Goal: Information Seeking & Learning: Learn about a topic

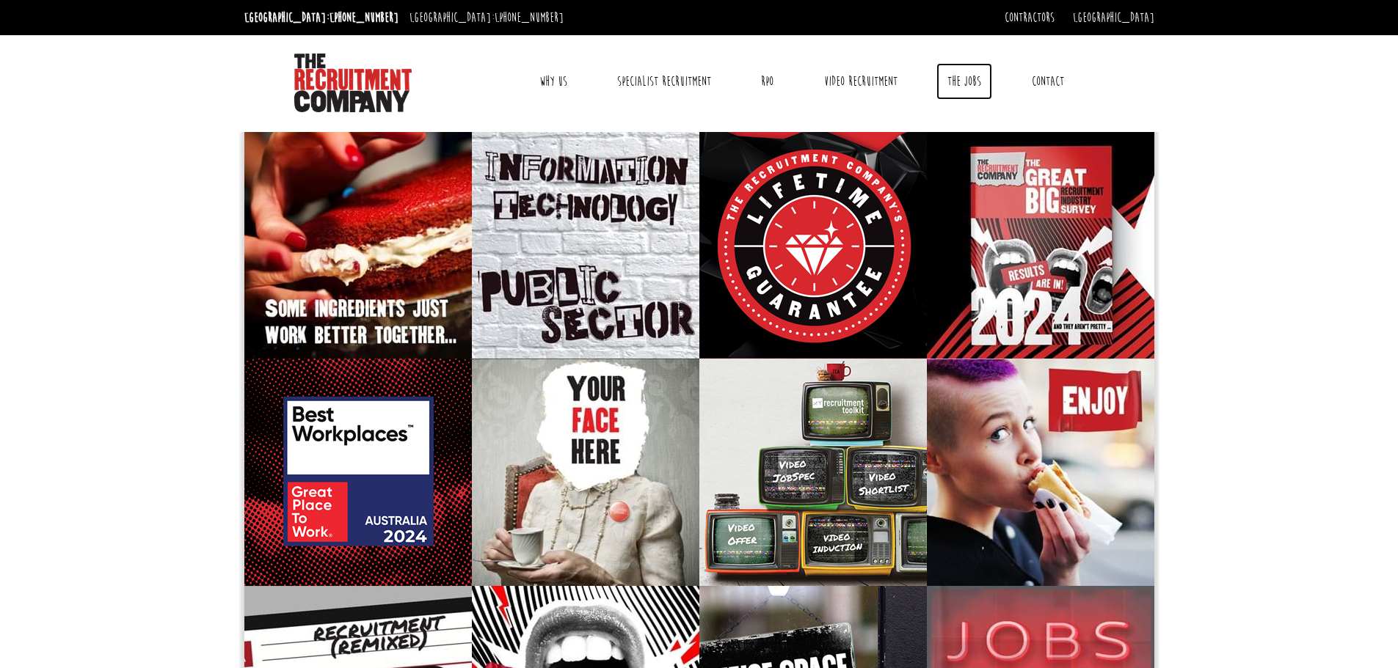
click at [965, 78] on link "The Jobs" at bounding box center [964, 81] width 56 height 37
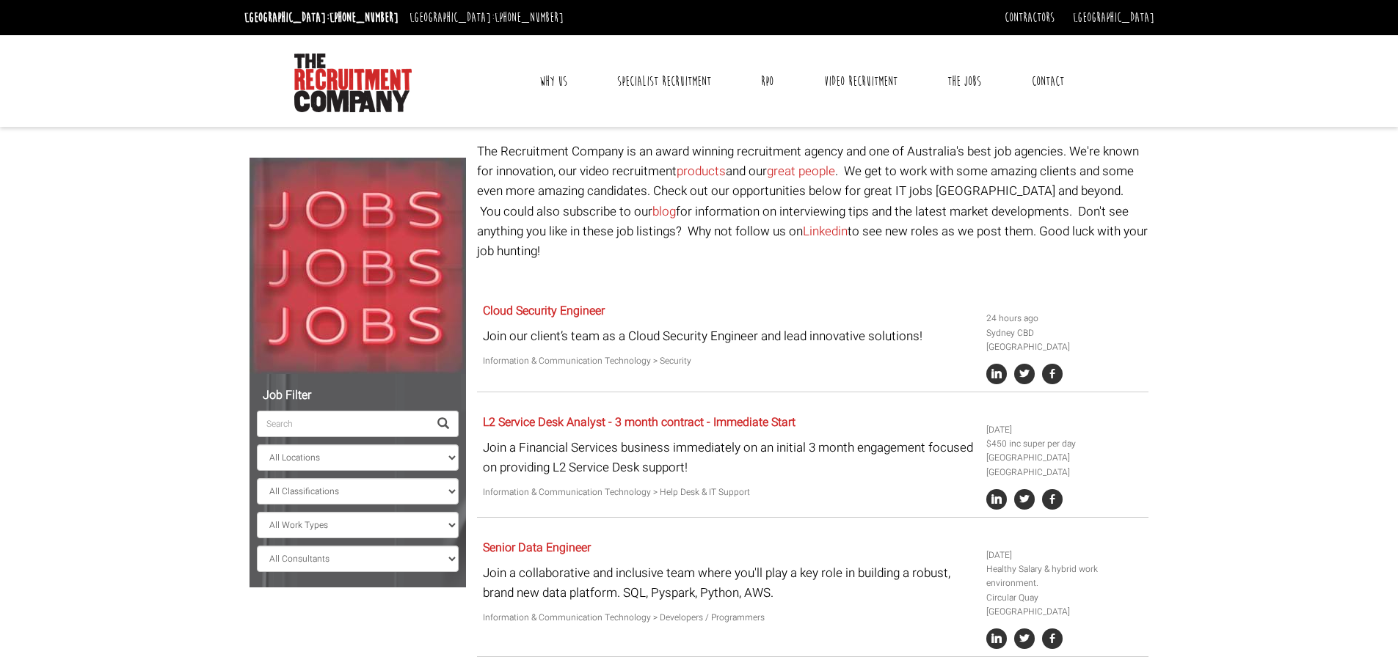
drag, startPoint x: 1158, startPoint y: 162, endPoint x: 1148, endPoint y: 62, distance: 100.3
drag, startPoint x: 478, startPoint y: 43, endPoint x: 1291, endPoint y: 34, distance: 812.3
click at [1290, 35] on header "[GEOGRAPHIC_DATA]: [PHONE_NUMBER] [GEOGRAPHIC_DATA]: [PHONE_NUMBER] Contractors…" at bounding box center [699, 63] width 1398 height 127
click at [772, 42] on div "Toggle navigation Why Us Reviews Awards Why contract through us? News & Blog Sp…" at bounding box center [698, 81] width 921 height 92
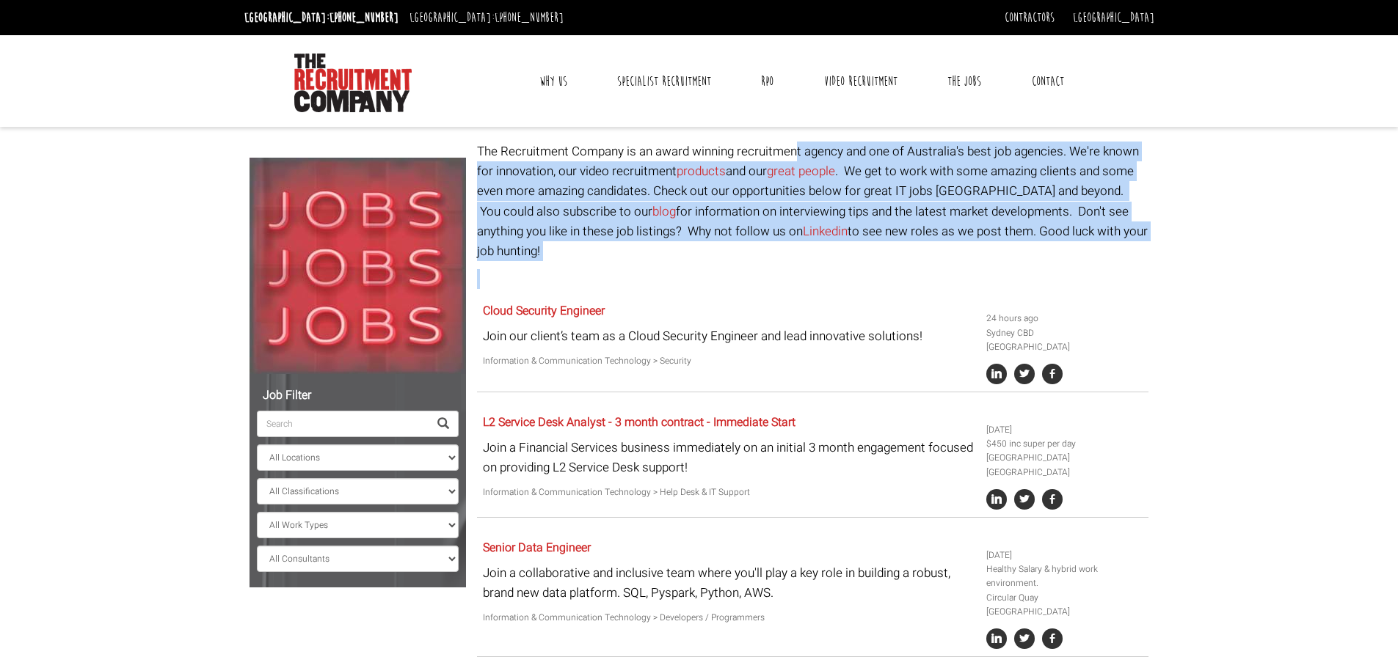
drag, startPoint x: 800, startPoint y: 247, endPoint x: 800, endPoint y: 145, distance: 102.0
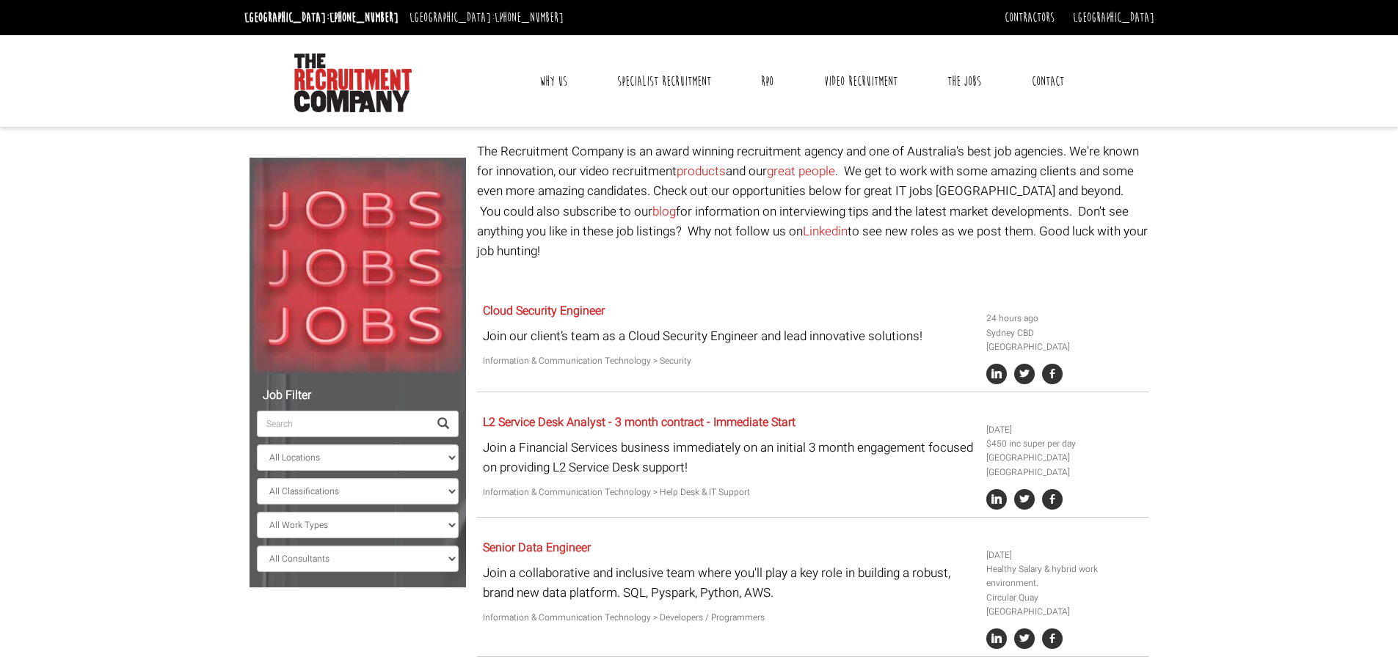
click at [803, 112] on div "Toggle navigation Why Us Reviews Awards Why contract through us? News & Blog Sp…" at bounding box center [698, 81] width 921 height 92
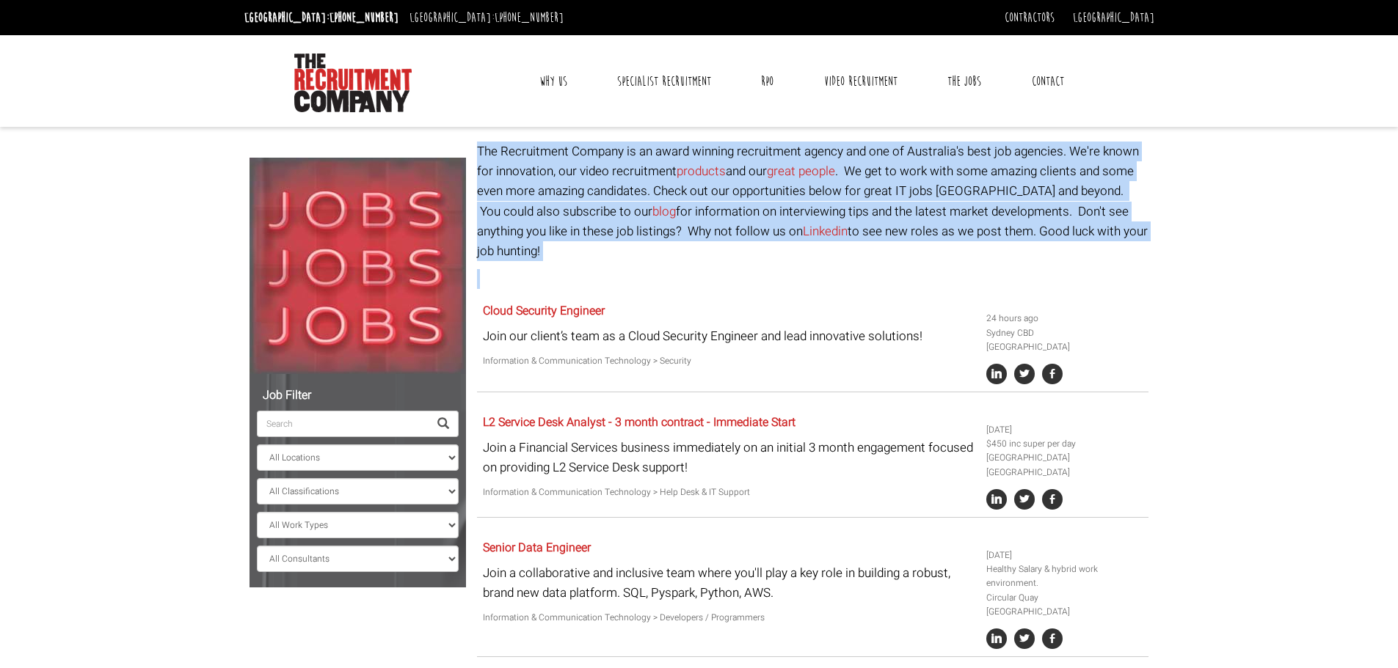
drag, startPoint x: 475, startPoint y: 145, endPoint x: 856, endPoint y: 258, distance: 396.5
click at [856, 269] on p at bounding box center [812, 279] width 671 height 20
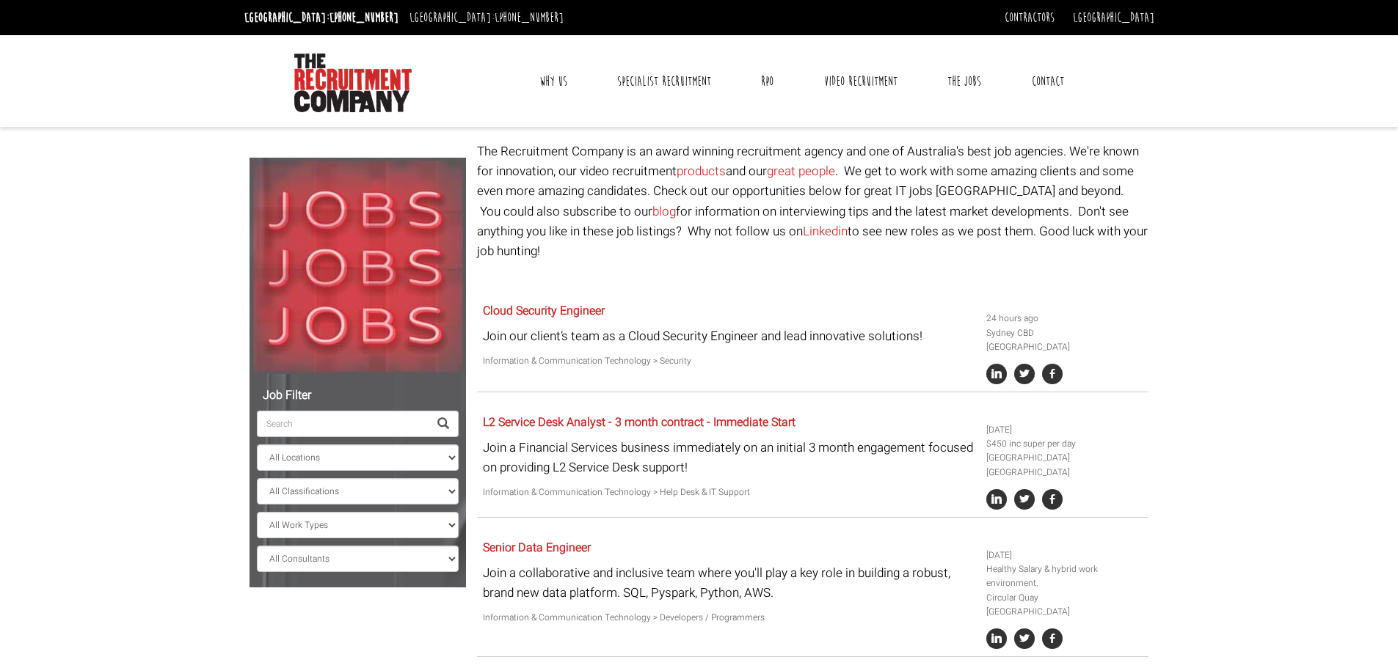
click at [832, 104] on div "Toggle navigation Why Us Reviews Awards Why contract through us? News & Blog Sp…" at bounding box center [801, 81] width 615 height 62
click at [831, 101] on div "Toggle navigation Why Us Reviews Awards Why contract through us? News & Blog Sp…" at bounding box center [801, 81] width 615 height 62
click at [826, 43] on div "Toggle navigation Why Us Reviews Awards Why contract through us? News & Blog Sp…" at bounding box center [698, 81] width 921 height 92
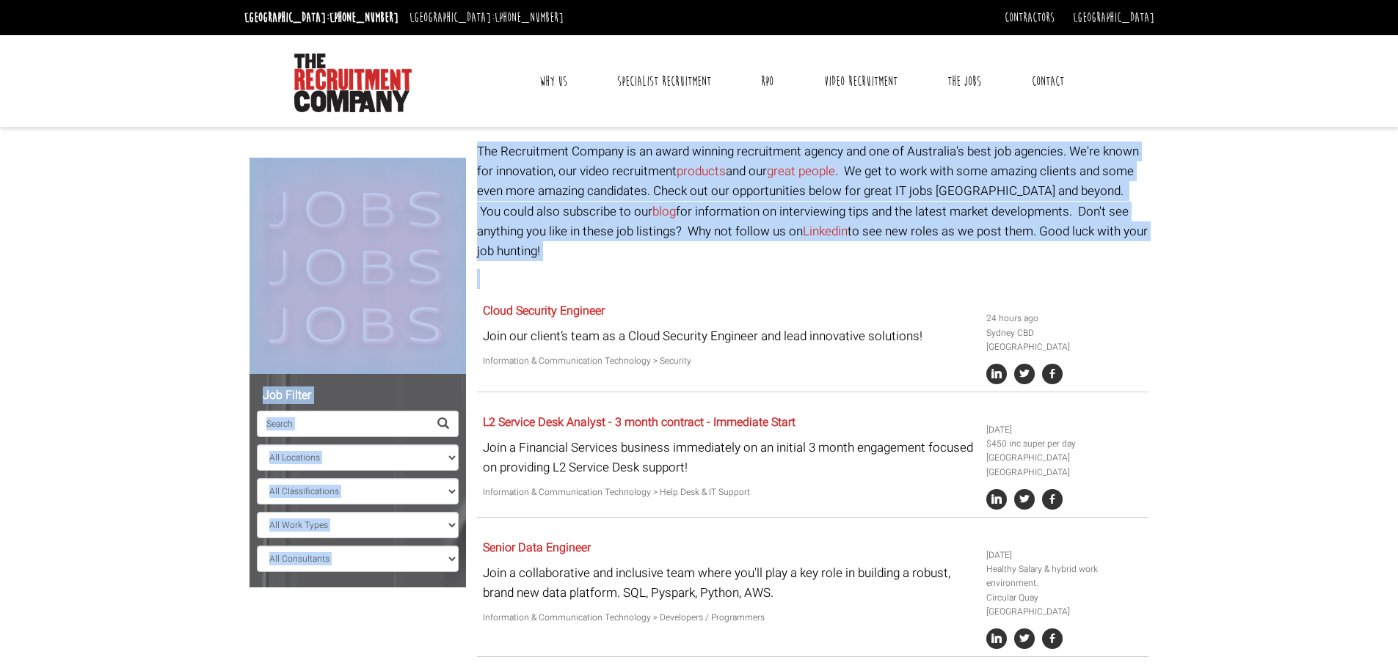
drag, startPoint x: 820, startPoint y: 243, endPoint x: 814, endPoint y: 126, distance: 116.9
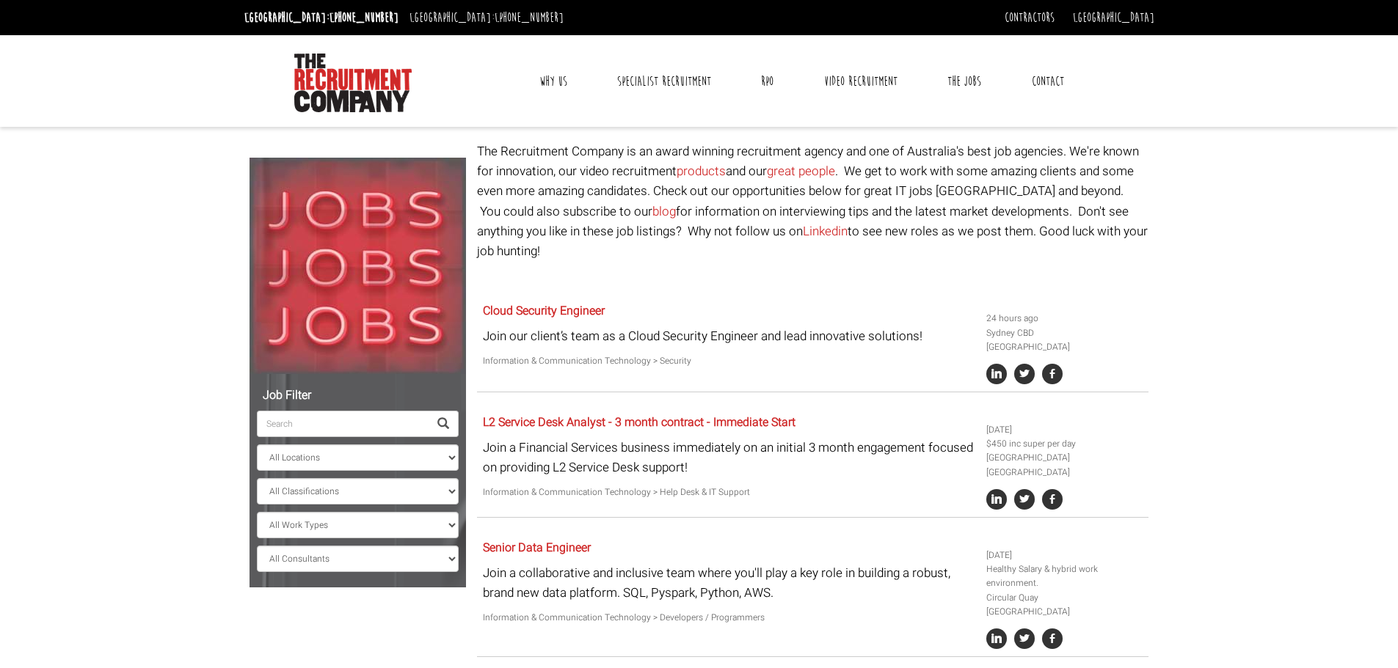
click at [812, 114] on div "Toggle navigation Why Us Reviews Awards Why contract through us? News & Blog Sp…" at bounding box center [698, 81] width 921 height 92
drag, startPoint x: 594, startPoint y: 232, endPoint x: 933, endPoint y: 235, distance: 338.3
click at [933, 235] on p "The Recruitment Company is an award winning recruitment agency and one of Austr…" at bounding box center [812, 202] width 671 height 120
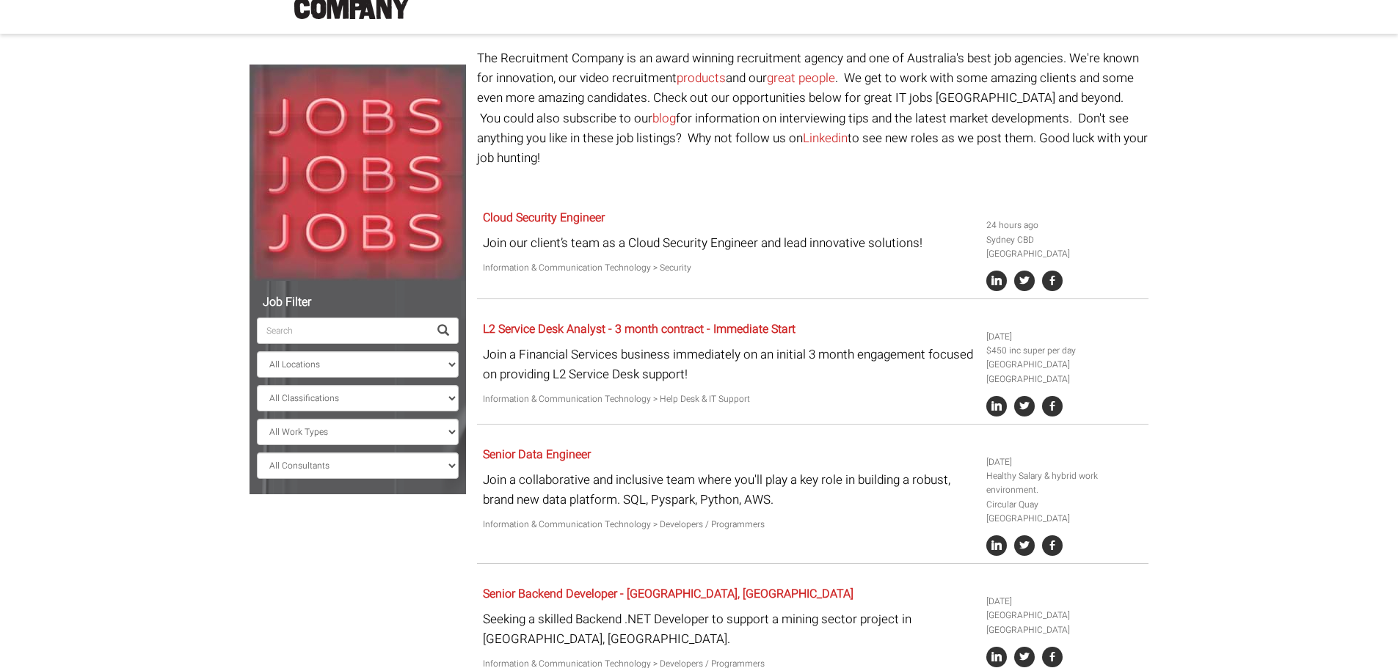
scroll to position [147, 0]
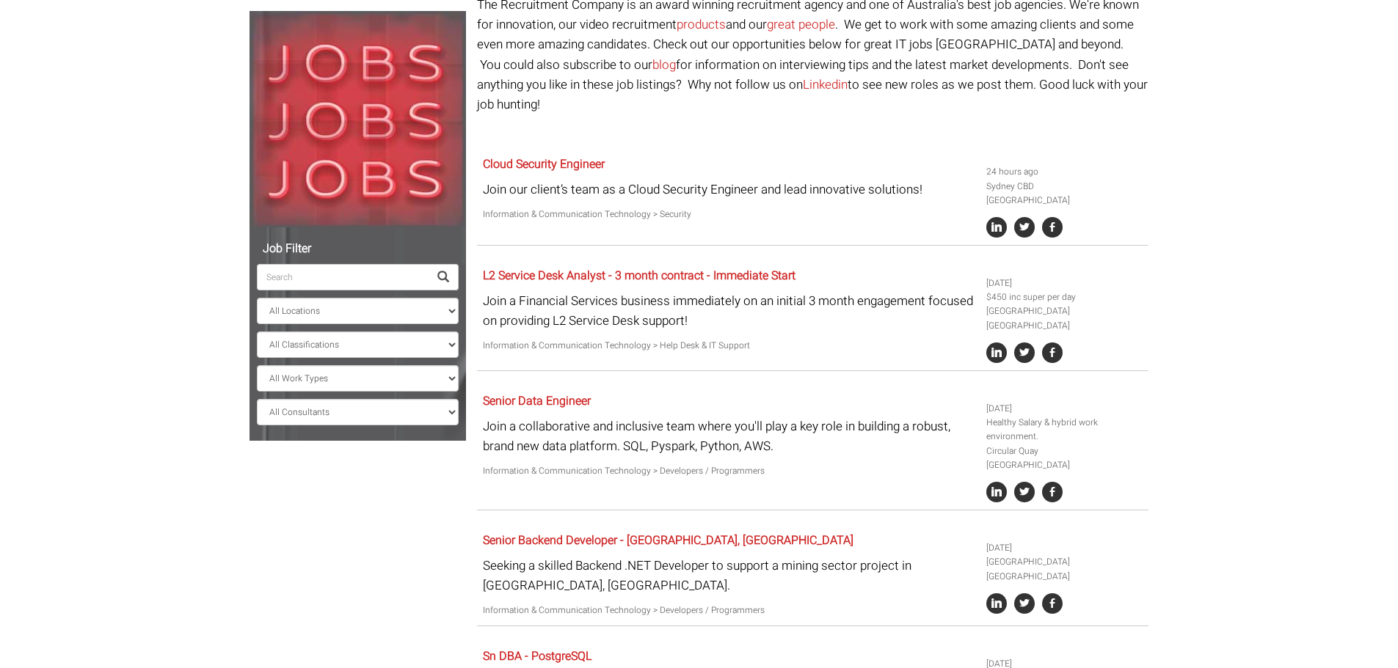
drag, startPoint x: 748, startPoint y: 205, endPoint x: 736, endPoint y: 129, distance: 76.5
click at [765, 123] on p at bounding box center [812, 133] width 671 height 20
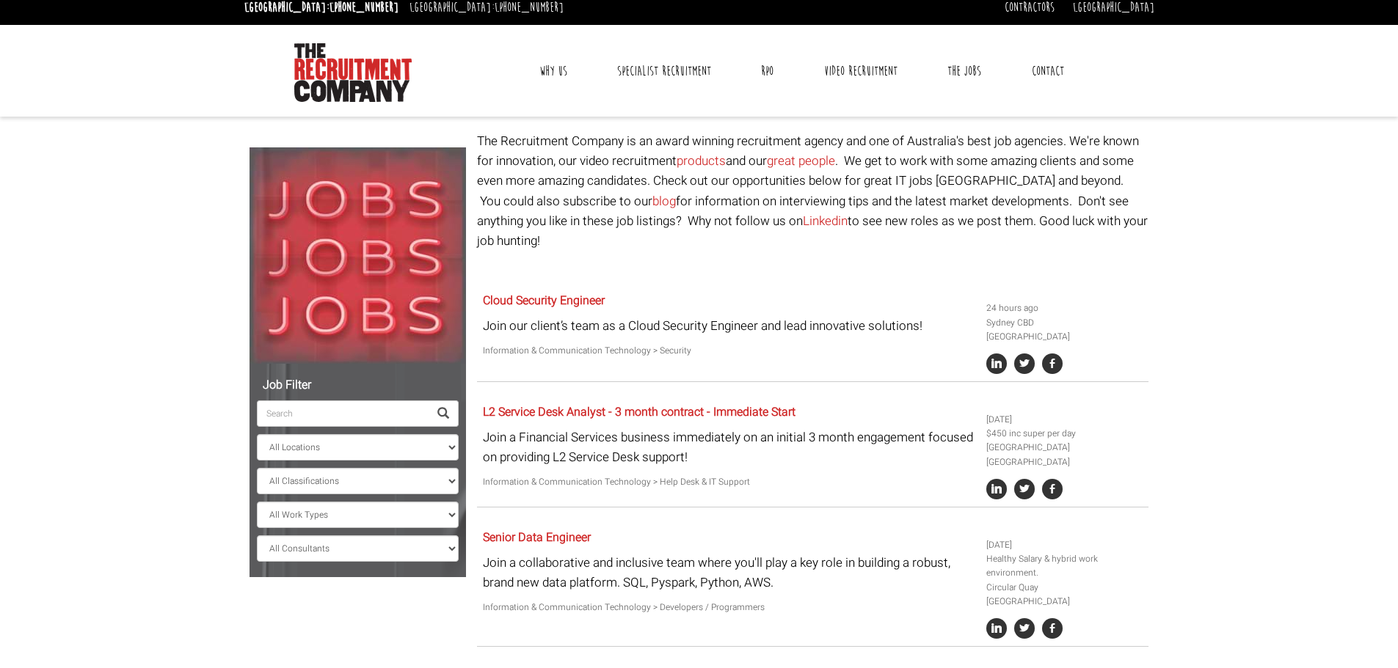
scroll to position [0, 0]
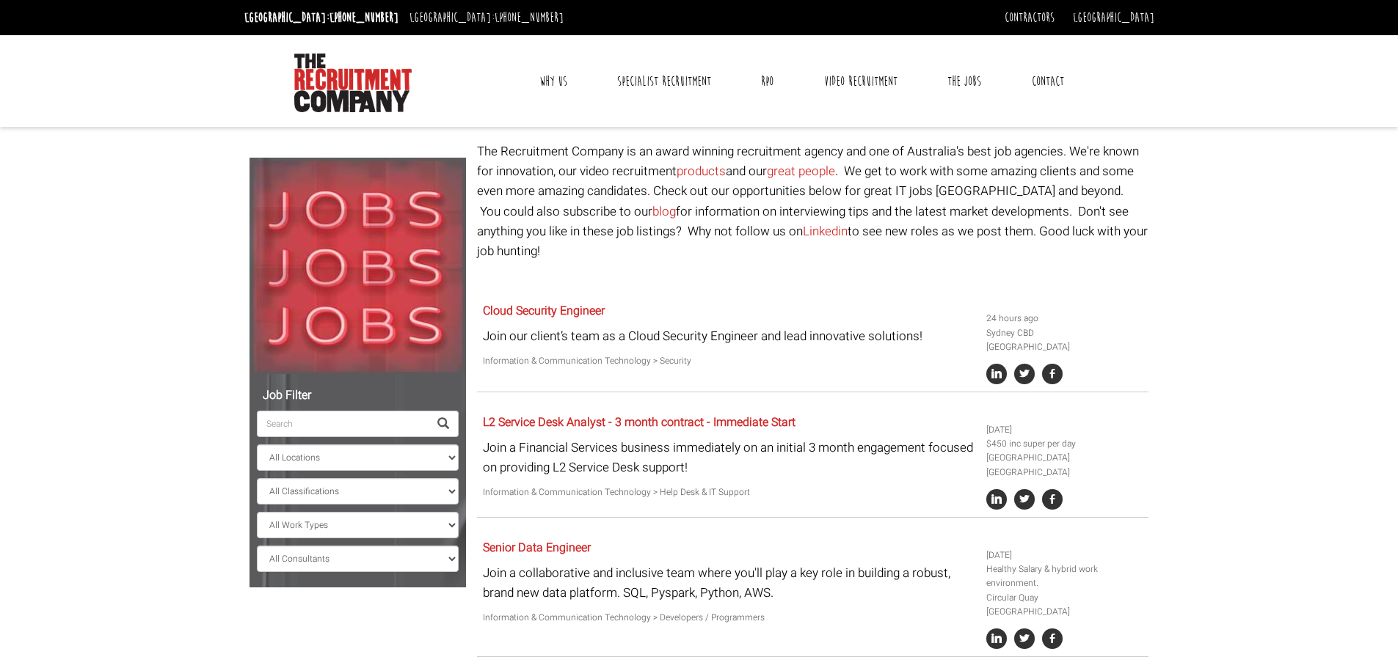
drag, startPoint x: 1137, startPoint y: 233, endPoint x: 473, endPoint y: 146, distance: 669.8
click at [468, 142] on div "Job Filter All Locations [GEOGRAPHIC_DATA] [GEOGRAPHIC_DATA] [GEOGRAPHIC_DATA] …" at bounding box center [699, 142] width 910 height 0
click at [790, 120] on div "Toggle navigation Why Us Reviews Awards Why contract through us? News & Blog Sp…" at bounding box center [698, 81] width 921 height 92
click at [786, 120] on div "Toggle navigation Why Us Reviews Awards Why contract through us? News & Blog Sp…" at bounding box center [698, 81] width 921 height 92
click at [786, 114] on div "Toggle navigation Why Us Reviews Awards Why contract through us? News & Blog Sp…" at bounding box center [698, 81] width 921 height 92
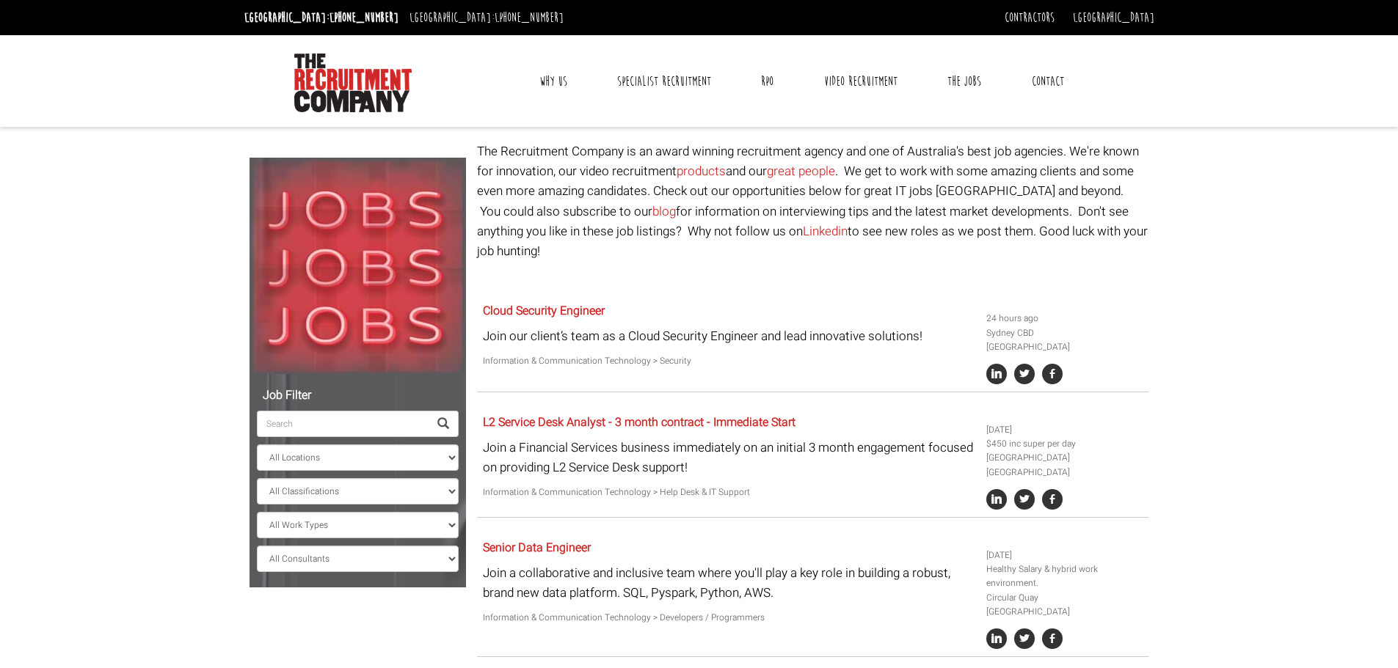
click at [801, 44] on div "Toggle navigation Why Us Reviews Awards Why contract through us? News & Blog Sp…" at bounding box center [698, 81] width 921 height 92
click at [803, 40] on div "Toggle navigation Why Us Reviews Awards Why contract through us? News & Blog Sp…" at bounding box center [698, 81] width 921 height 92
drag, startPoint x: 800, startPoint y: 109, endPoint x: 800, endPoint y: 64, distance: 44.8
click at [800, 108] on div "Toggle navigation Why Us Reviews Awards Why contract through us? News & Blog Sp…" at bounding box center [801, 81] width 615 height 62
drag, startPoint x: 491, startPoint y: 74, endPoint x: 1141, endPoint y: 73, distance: 650.1
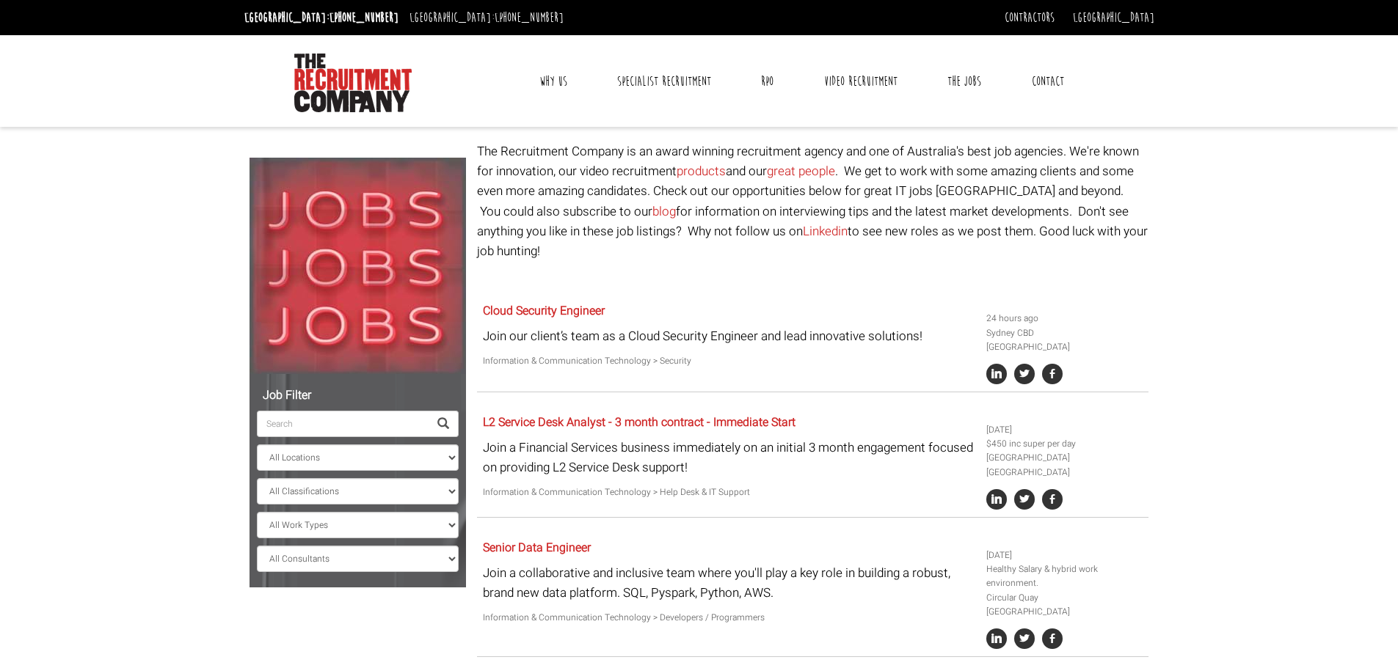
click at [1141, 73] on div "Toggle navigation Why Us Reviews Awards Why contract through us? News & Blog Sp…" at bounding box center [698, 81] width 921 height 92
click at [812, 113] on div "Toggle navigation Why Us Reviews Awards Why contract through us? News & Blog Sp…" at bounding box center [698, 81] width 921 height 92
click at [808, 43] on div "Toggle navigation Why Us Reviews Awards Why contract through us? News & Blog Sp…" at bounding box center [698, 81] width 921 height 92
drag, startPoint x: 511, startPoint y: 76, endPoint x: 1149, endPoint y: 73, distance: 638.4
click at [1149, 73] on div "Toggle navigation Why Us Reviews Awards Why contract through us? News & Blog Sp…" at bounding box center [698, 81] width 921 height 92
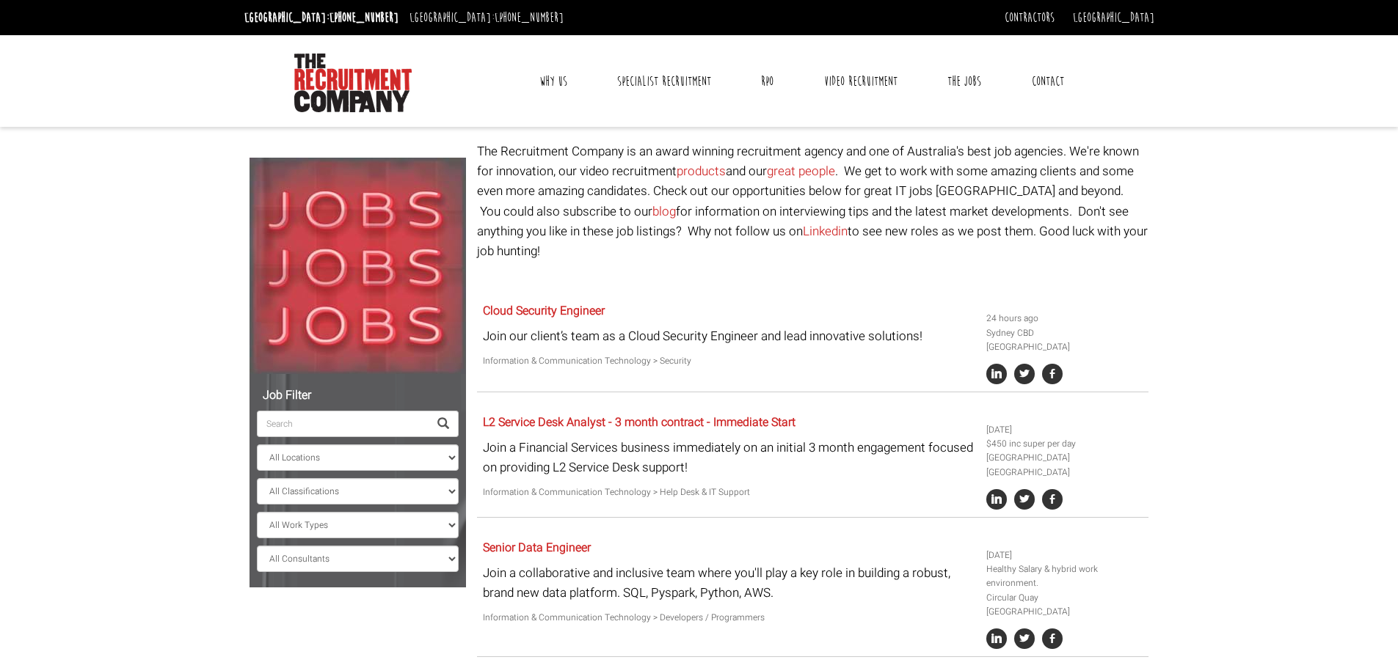
click at [805, 117] on div "Toggle navigation Why Us Reviews Awards Why contract through us? News & Blog Sp…" at bounding box center [698, 81] width 921 height 92
drag, startPoint x: 514, startPoint y: 76, endPoint x: 1225, endPoint y: 87, distance: 710.3
click at [1225, 87] on header "[GEOGRAPHIC_DATA]: [PHONE_NUMBER] [GEOGRAPHIC_DATA]: [PHONE_NUMBER] Contractors…" at bounding box center [699, 63] width 1398 height 127
click at [814, 114] on div "Toggle navigation Why Us Reviews Awards Why contract through us? News & Blog Sp…" at bounding box center [698, 81] width 921 height 92
drag, startPoint x: 497, startPoint y: 73, endPoint x: 1090, endPoint y: 69, distance: 592.9
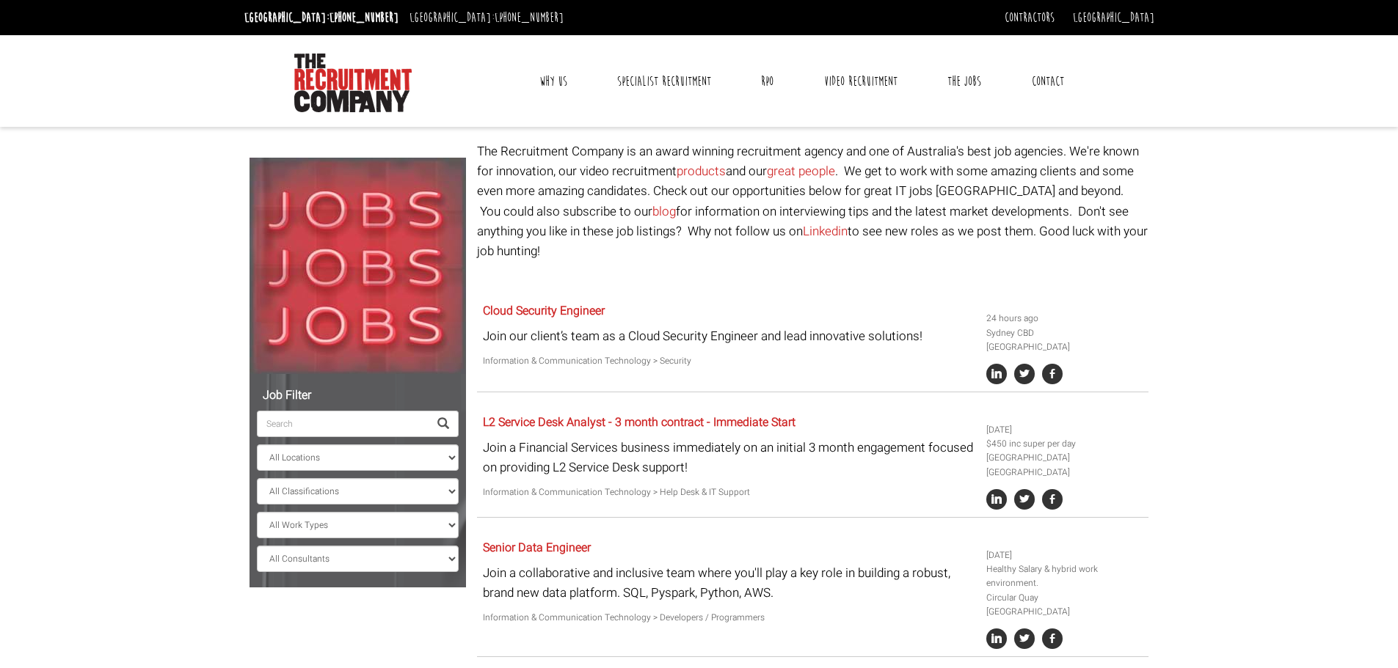
click at [1090, 69] on nav "Why Us Reviews Awards Why contract through us? News & Blog Specialist Recruitme…" at bounding box center [801, 81] width 613 height 37
click at [810, 110] on div "Toggle navigation Why Us Reviews Awards Why contract through us? News & Blog Sp…" at bounding box center [801, 81] width 615 height 62
drag, startPoint x: 501, startPoint y: 76, endPoint x: 1125, endPoint y: 78, distance: 623.7
click at [1125, 78] on div "Toggle navigation Why Us Reviews Awards Why contract through us? News & Blog Sp…" at bounding box center [698, 81] width 921 height 92
click at [815, 109] on div "Toggle navigation Why Us Reviews Awards Why contract through us? News & Blog Sp…" at bounding box center [801, 81] width 615 height 62
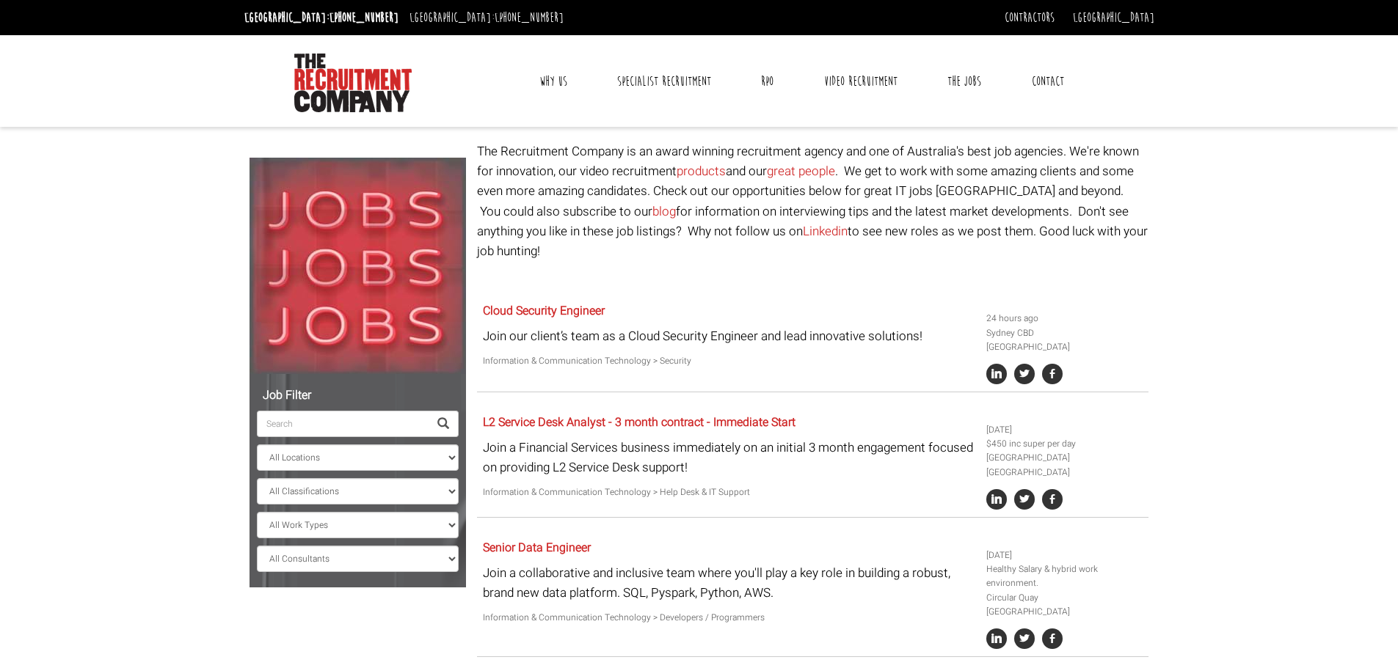
click at [792, 39] on div "Toggle navigation Why Us Reviews Awards Why contract through us? News & Blog Sp…" at bounding box center [698, 81] width 921 height 92
drag, startPoint x: 793, startPoint y: 111, endPoint x: 792, endPoint y: 76, distance: 34.5
click at [793, 110] on div "Toggle navigation Why Us Reviews Awards Why contract through us? News & Blog Sp…" at bounding box center [801, 81] width 615 height 62
drag, startPoint x: 495, startPoint y: 77, endPoint x: 1171, endPoint y: 59, distance: 676.0
click at [1171, 59] on header "[GEOGRAPHIC_DATA]: [PHONE_NUMBER] [GEOGRAPHIC_DATA]: [PHONE_NUMBER] Contractors…" at bounding box center [699, 63] width 1398 height 127
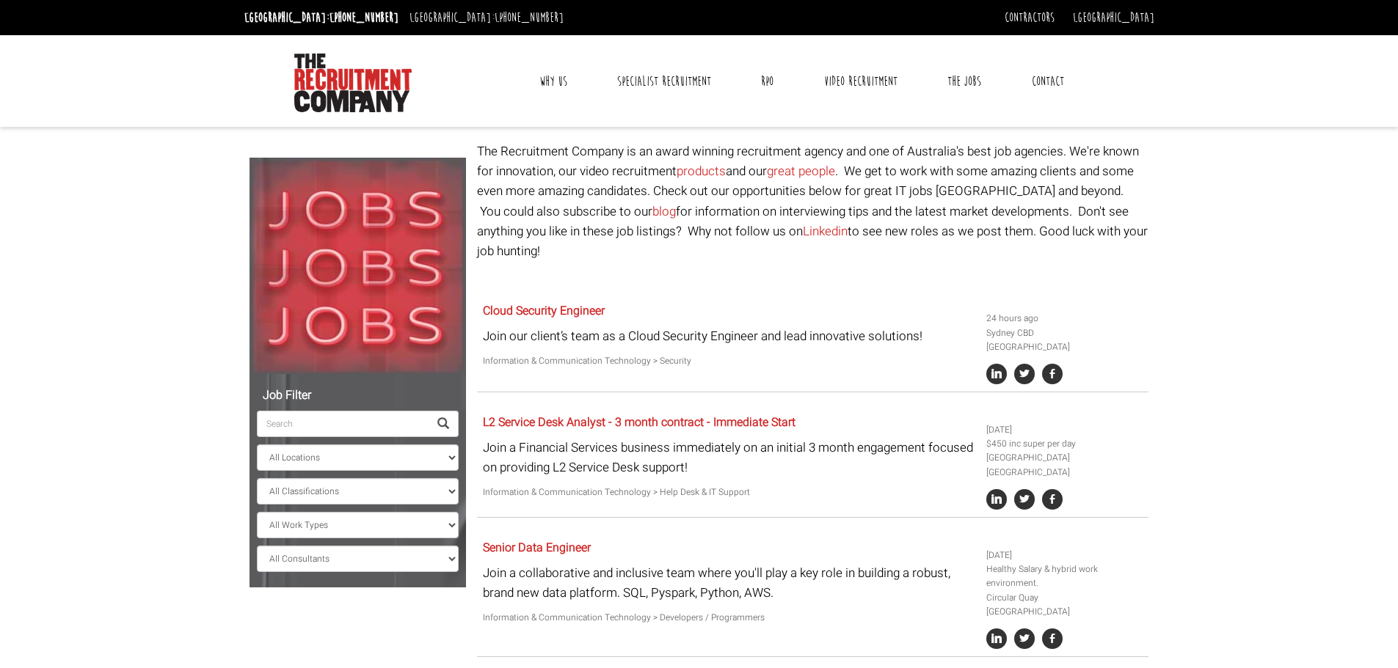
click at [799, 43] on div "Toggle navigation Why Us Reviews Awards Why contract through us? News & Blog Sp…" at bounding box center [698, 81] width 921 height 92
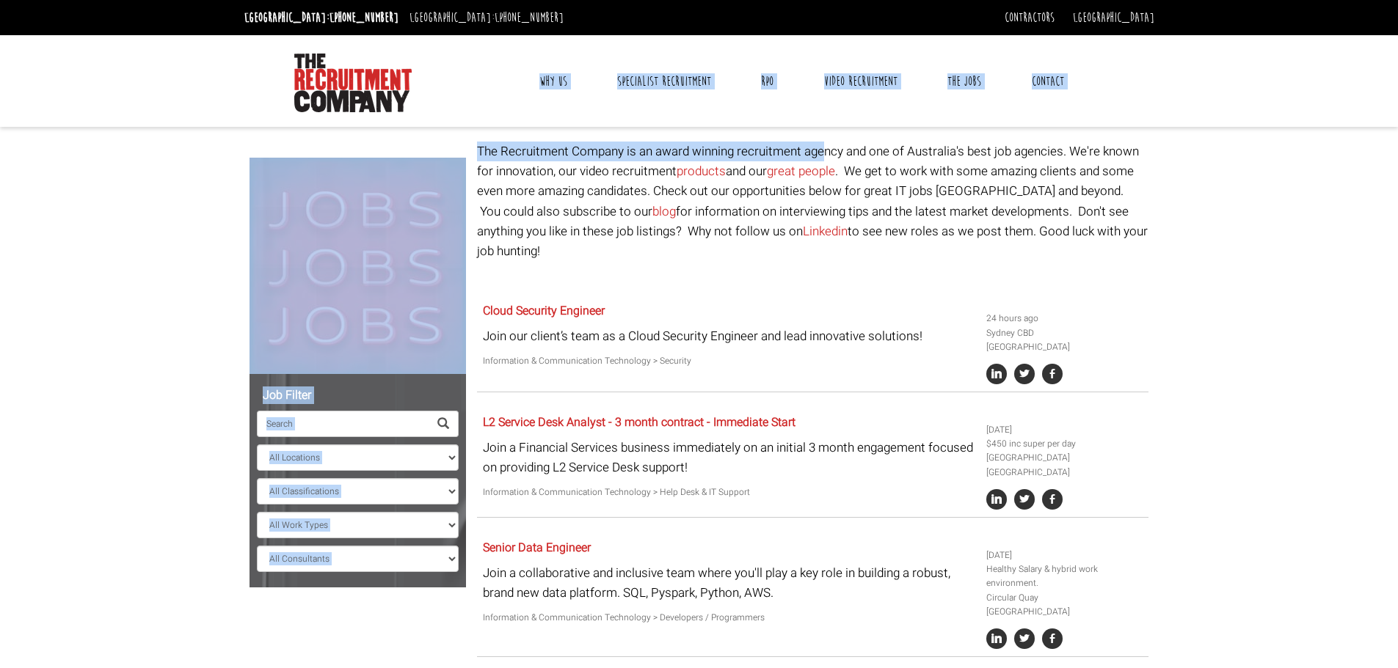
drag, startPoint x: 487, startPoint y: 70, endPoint x: 828, endPoint y: 148, distance: 349.9
click at [828, 108] on div "Toggle navigation Why Us Reviews Awards Why contract through us? News & Blog Sp…" at bounding box center [801, 81] width 615 height 62
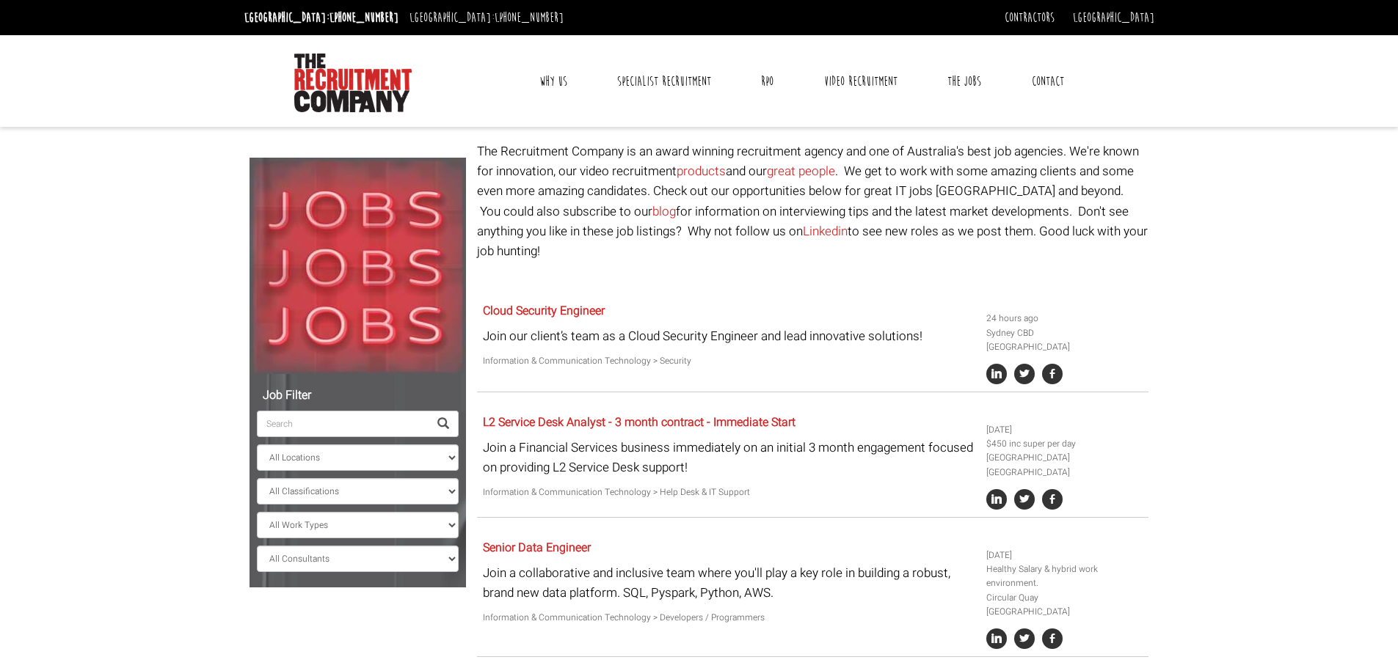
click at [805, 39] on div "Toggle navigation Why Us Reviews Awards Why contract through us? News & Blog Sp…" at bounding box center [698, 81] width 921 height 92
drag, startPoint x: 493, startPoint y: 81, endPoint x: 1153, endPoint y: 76, distance: 660.4
click at [1153, 76] on div "Toggle navigation Why Us Reviews Awards Why contract through us? News & Blog Sp…" at bounding box center [698, 81] width 921 height 92
click at [797, 49] on div "Toggle navigation Why Us Reviews Awards Why contract through us? News & Blog Sp…" at bounding box center [698, 81] width 921 height 92
click at [809, 112] on div "Toggle navigation Why Us Reviews Awards Why contract through us? News & Blog Sp…" at bounding box center [698, 81] width 921 height 92
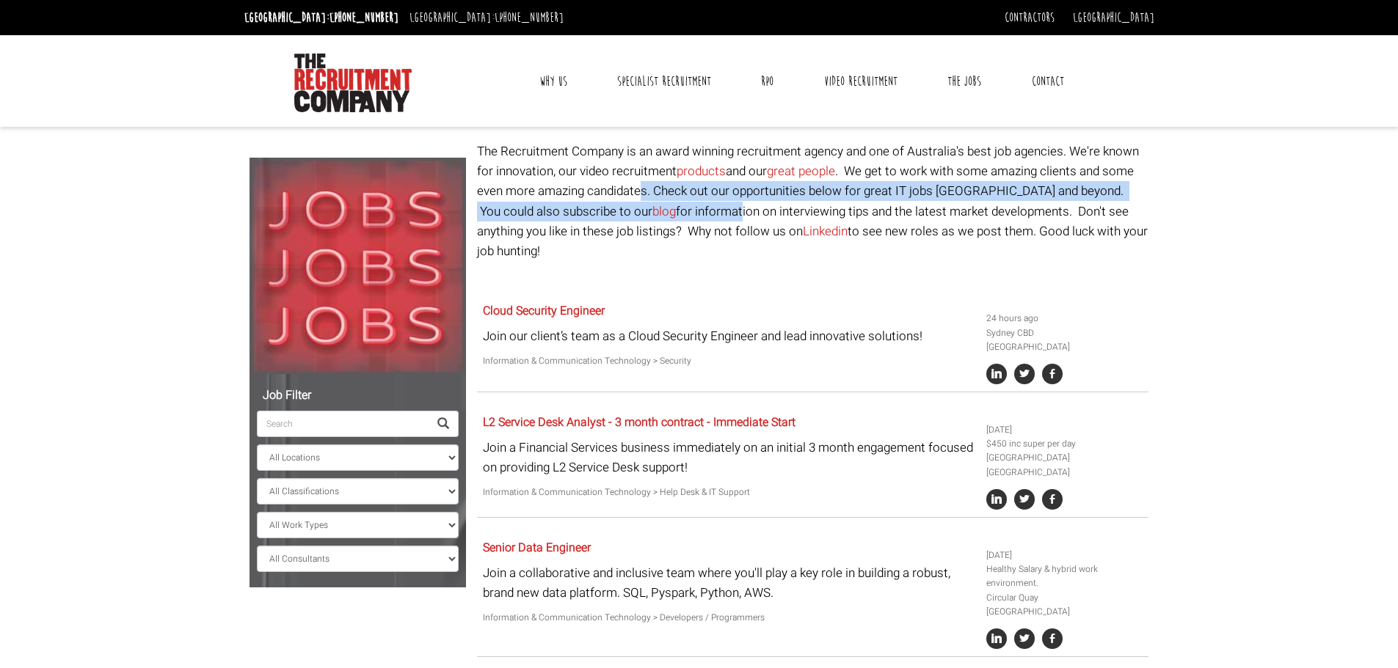
drag, startPoint x: 654, startPoint y: 209, endPoint x: 639, endPoint y: 192, distance: 22.4
click at [639, 192] on p "The Recruitment Company is an award winning recruitment agency and one of Austr…" at bounding box center [812, 202] width 671 height 120
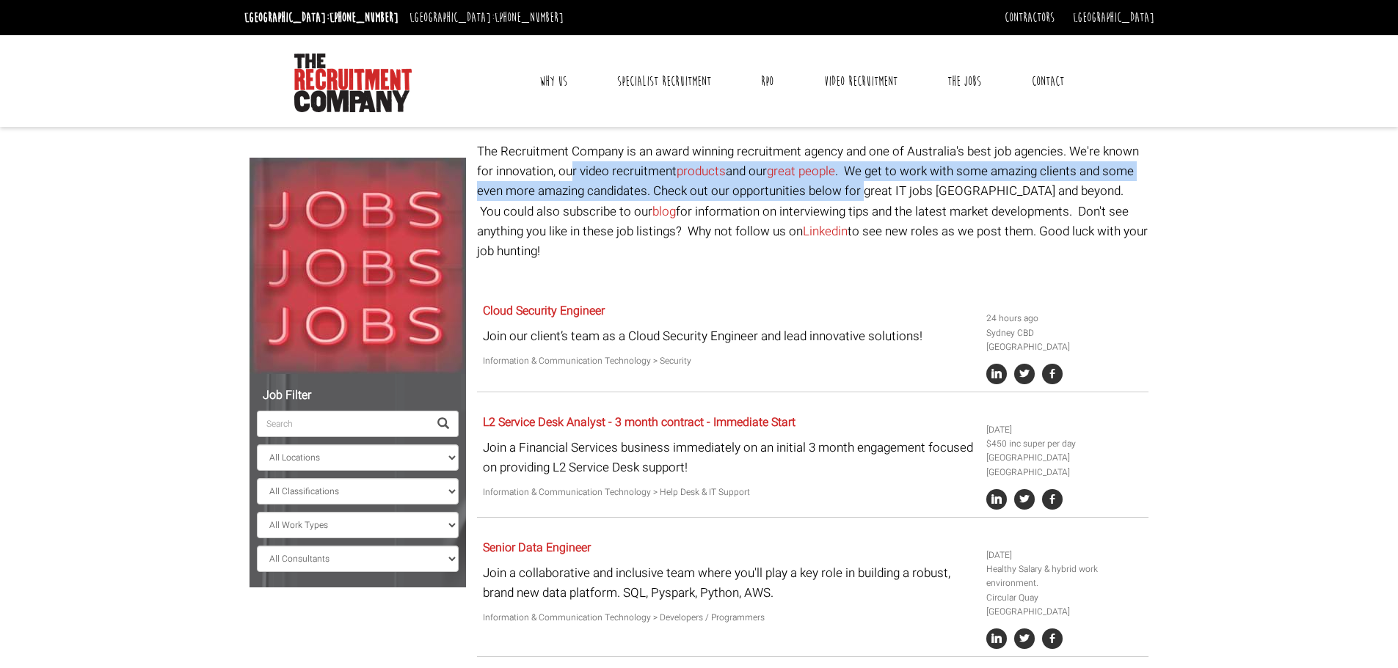
drag, startPoint x: 574, startPoint y: 167, endPoint x: 864, endPoint y: 200, distance: 292.3
click at [864, 200] on p "The Recruitment Company is an award winning recruitment agency and one of Austr…" at bounding box center [812, 202] width 671 height 120
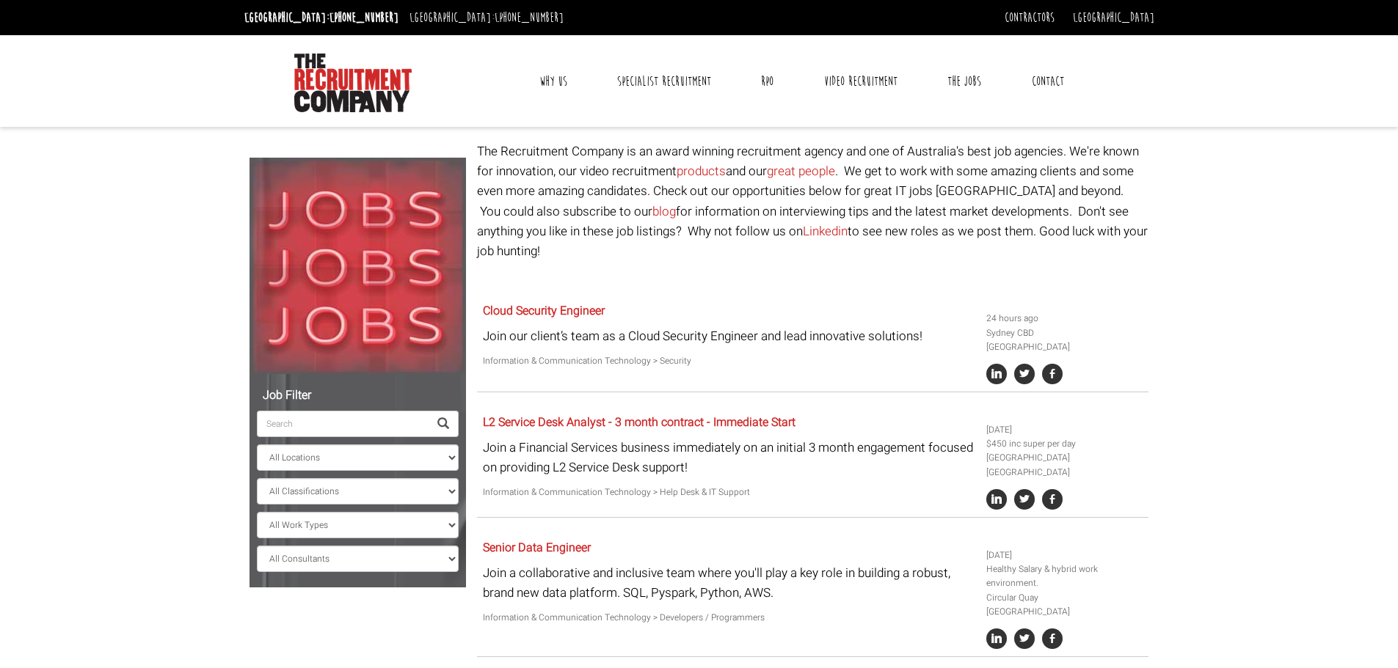
click at [838, 107] on div "Toggle navigation Why Us Reviews Awards Why contract through us? News & Blog Sp…" at bounding box center [801, 81] width 615 height 62
click at [817, 110] on div "Toggle navigation Why Us Reviews Awards Why contract through us? News & Blog Sp…" at bounding box center [698, 81] width 921 height 92
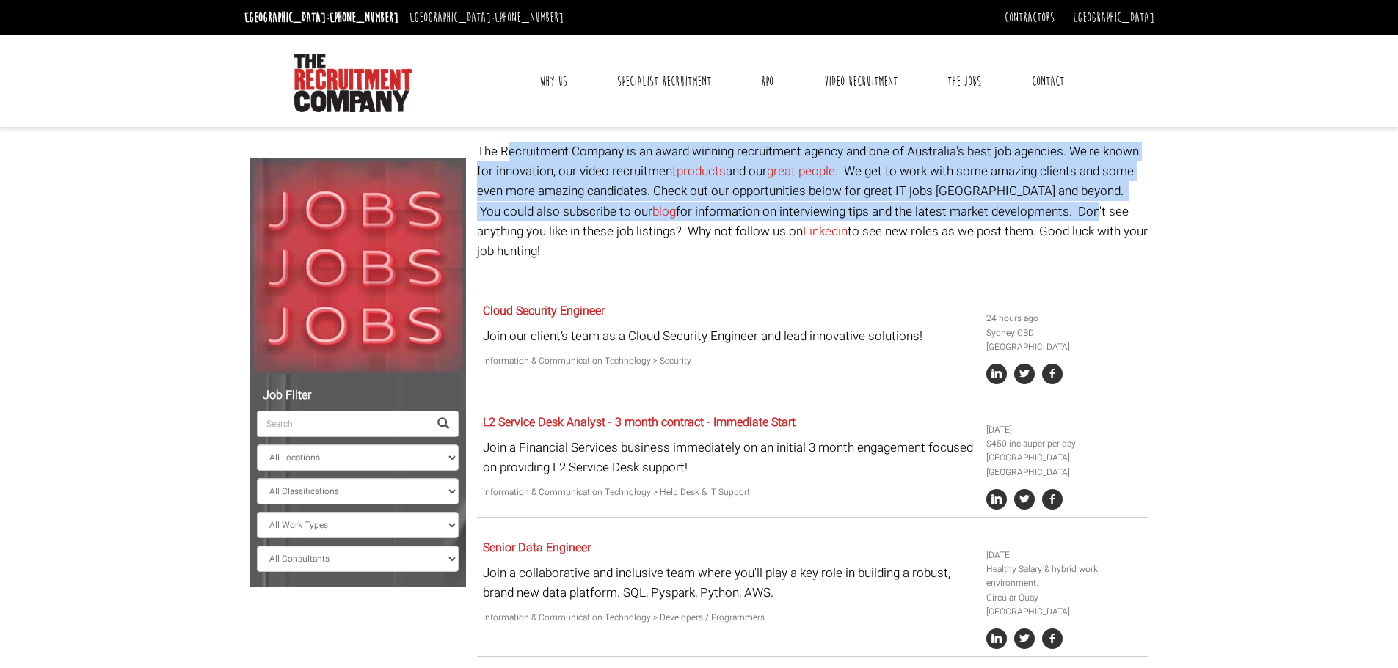
drag, startPoint x: 511, startPoint y: 143, endPoint x: 1009, endPoint y: 220, distance: 503.4
click at [1009, 220] on p "The Recruitment Company is an award winning recruitment agency and one of Austr…" at bounding box center [812, 202] width 671 height 120
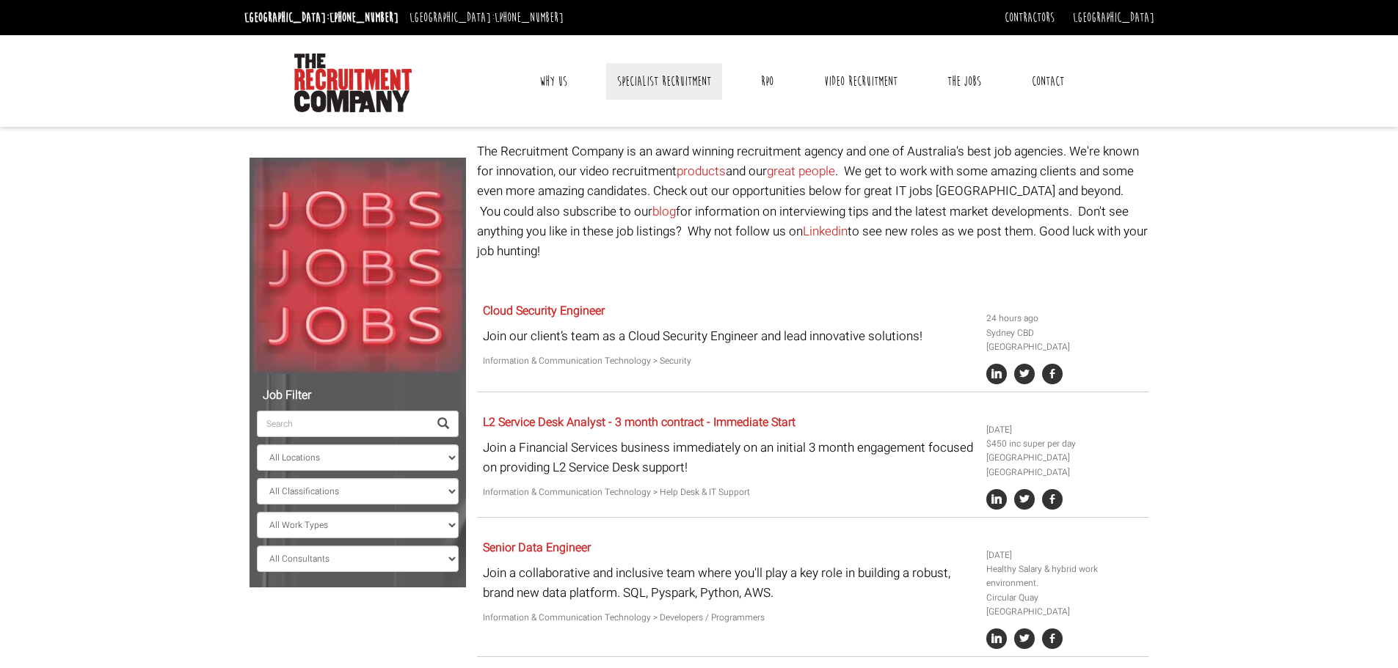
drag, startPoint x: 802, startPoint y: 117, endPoint x: 673, endPoint y: 98, distance: 130.6
click at [802, 117] on div "Toggle navigation Why Us Reviews Awards Why contract through us? News & Blog Sp…" at bounding box center [698, 81] width 921 height 92
drag, startPoint x: 497, startPoint y: 59, endPoint x: 1112, endPoint y: 88, distance: 614.8
click at [1142, 64] on div "Toggle navigation Why Us Reviews Awards Why contract through us? News & Blog Sp…" at bounding box center [698, 81] width 921 height 92
click at [803, 119] on div "Toggle navigation Why Us Reviews Awards Why contract through us? News & Blog Sp…" at bounding box center [698, 81] width 921 height 92
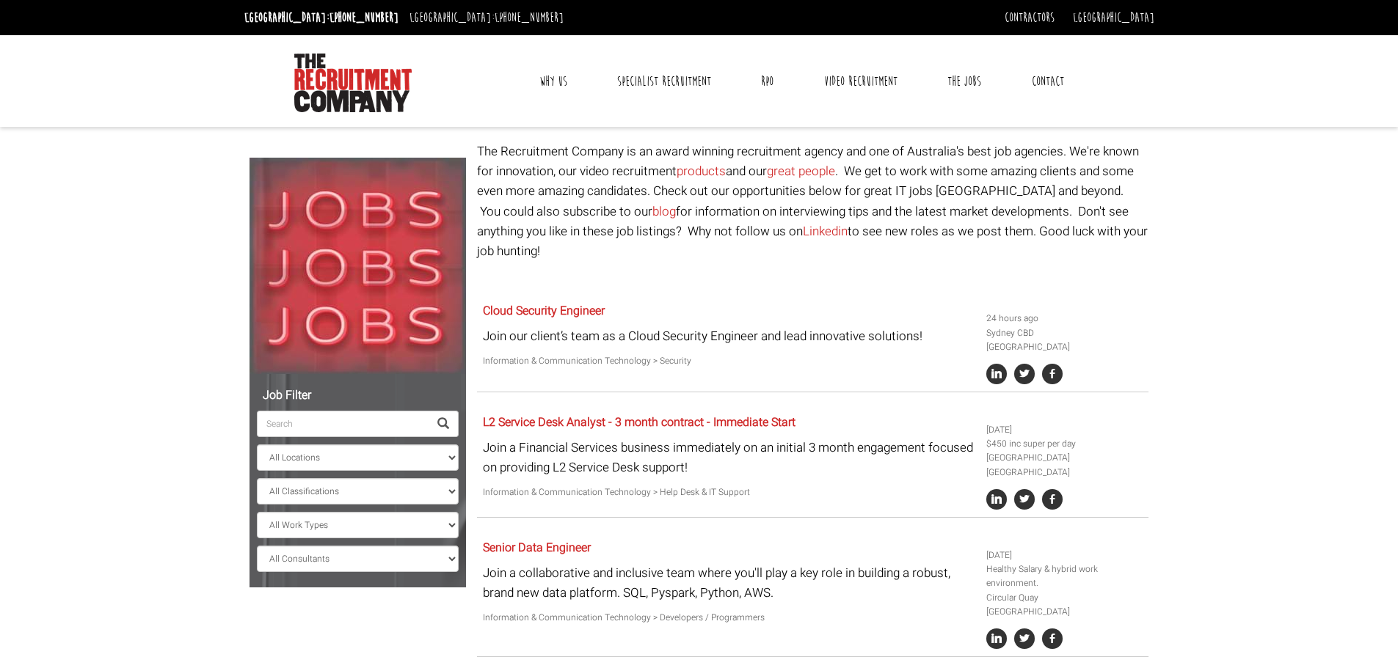
drag, startPoint x: 475, startPoint y: 146, endPoint x: 1133, endPoint y: 231, distance: 662.9
click at [1133, 231] on p "The Recruitment Company is an award winning recruitment agency and one of Austr…" at bounding box center [812, 202] width 671 height 120
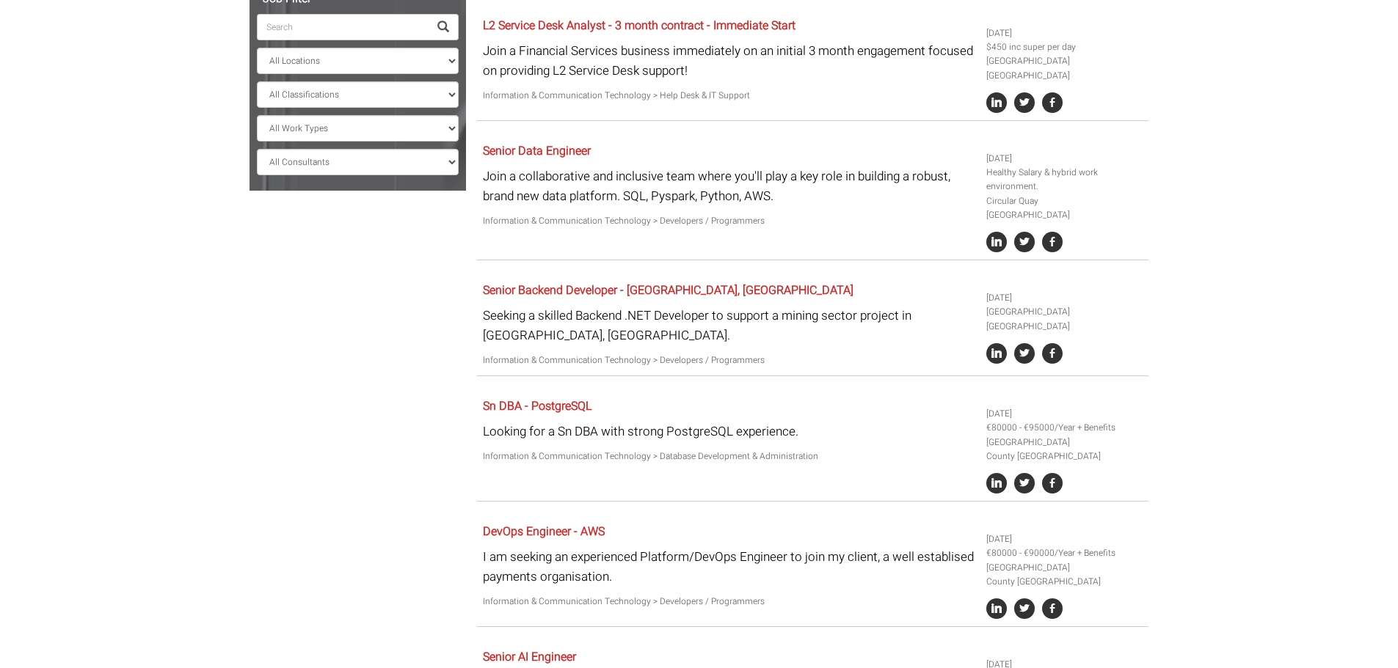
scroll to position [440, 0]
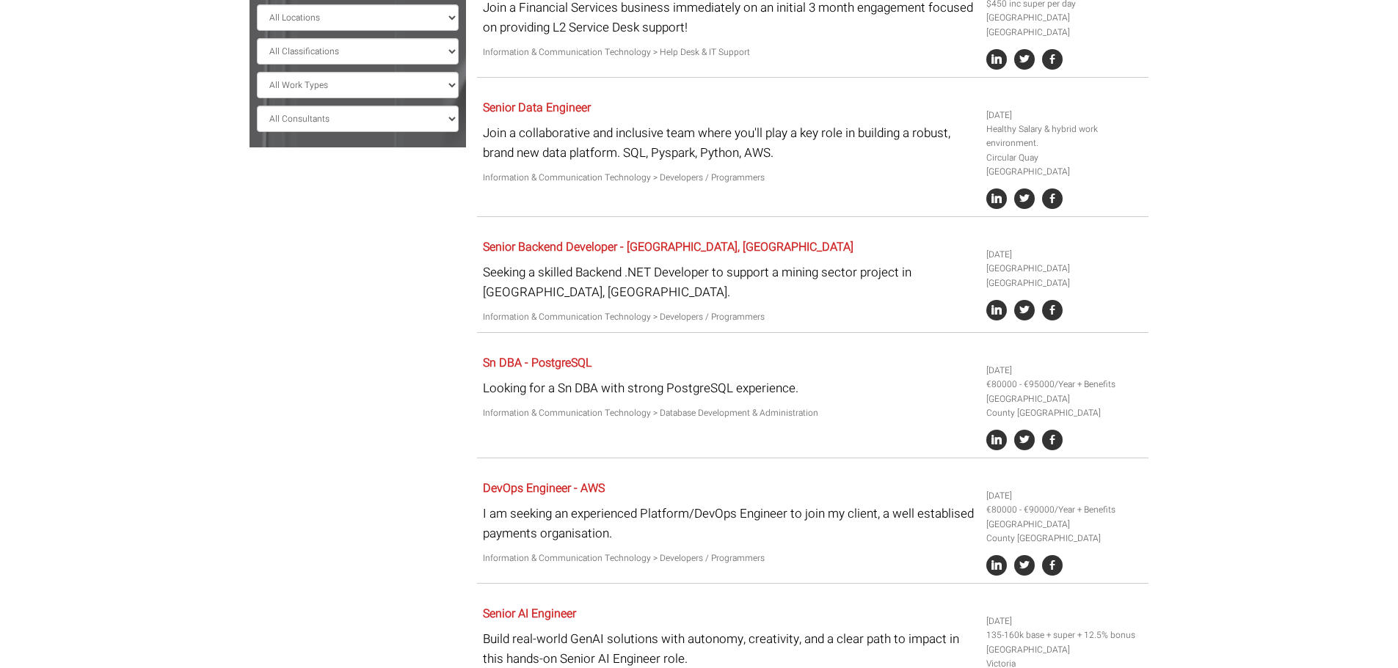
click at [643, 295] on div "Senior Backend Developer - [GEOGRAPHIC_DATA], [GEOGRAPHIC_DATA] Seeking a skill…" at bounding box center [812, 283] width 671 height 100
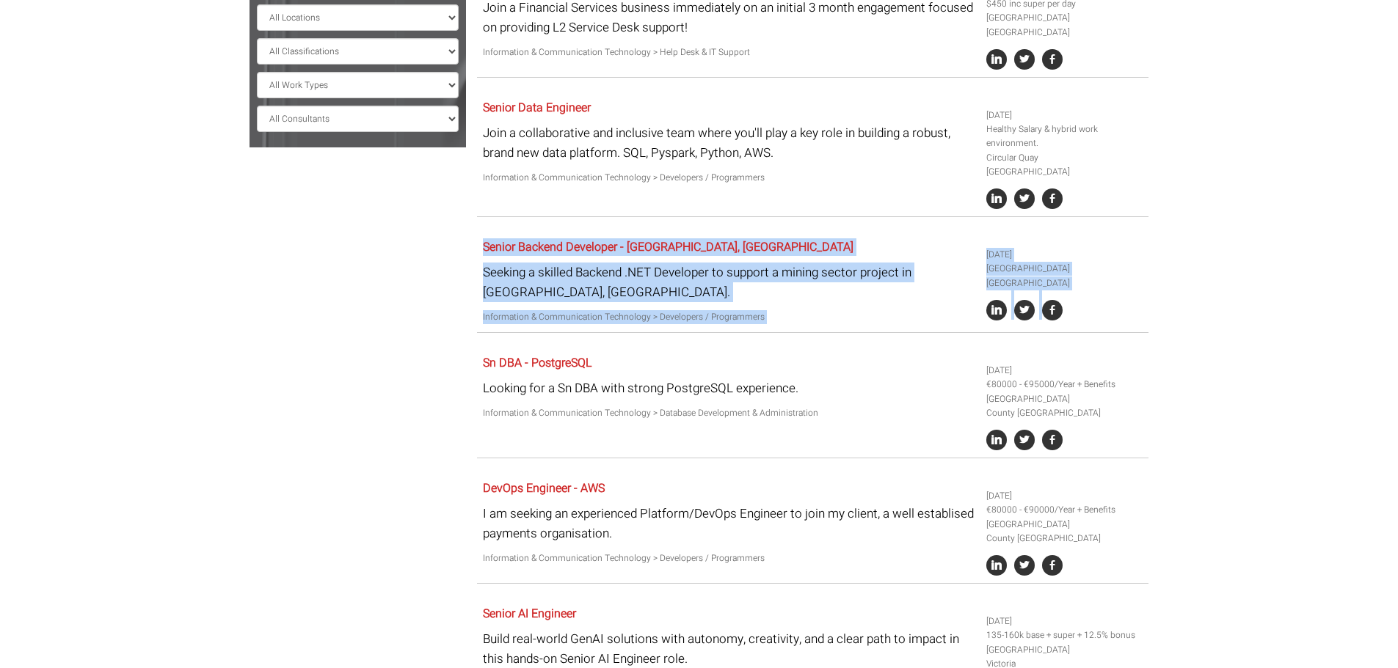
drag, startPoint x: 473, startPoint y: 219, endPoint x: 749, endPoint y: 194, distance: 276.9
click at [726, 177] on div "Senior Data Engineer Join a collaborative and inclusive team where you'll play …" at bounding box center [812, 155] width 671 height 123
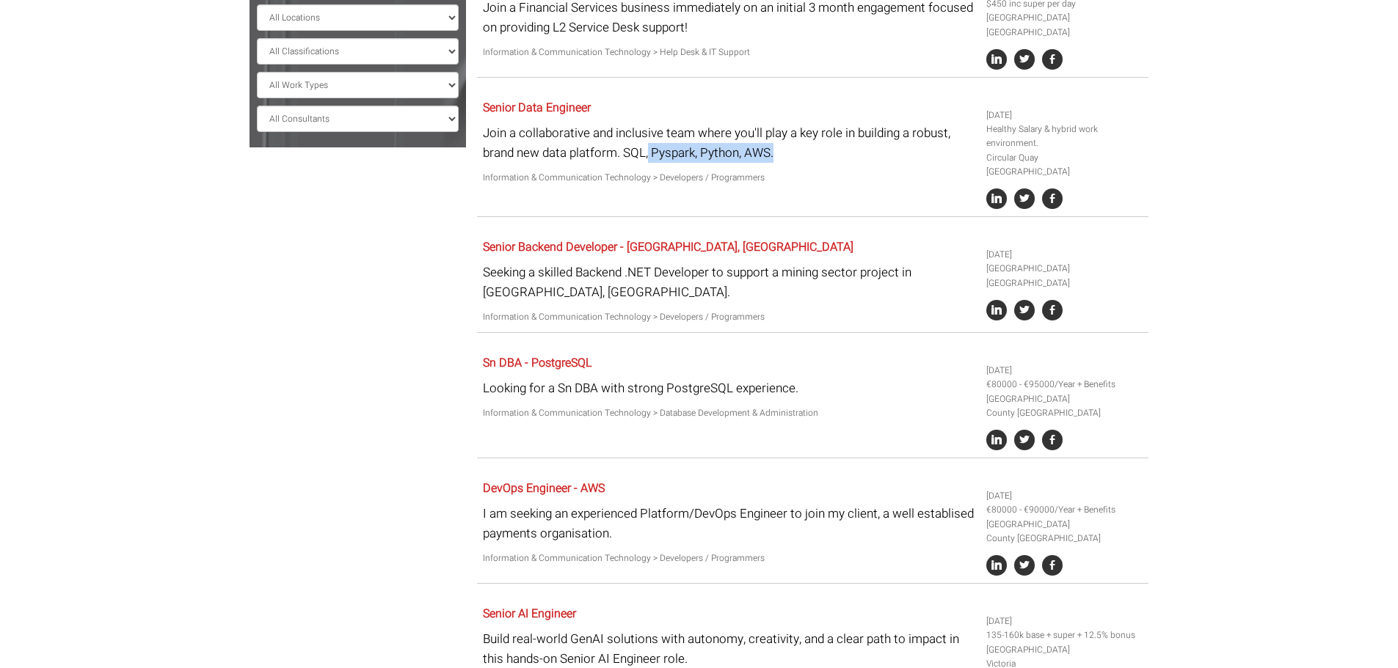
drag, startPoint x: 799, startPoint y: 131, endPoint x: 638, endPoint y: 124, distance: 161.6
click at [638, 124] on p "Join a collaborative and inclusive team where you'll play a key role in buildin…" at bounding box center [729, 143] width 492 height 40
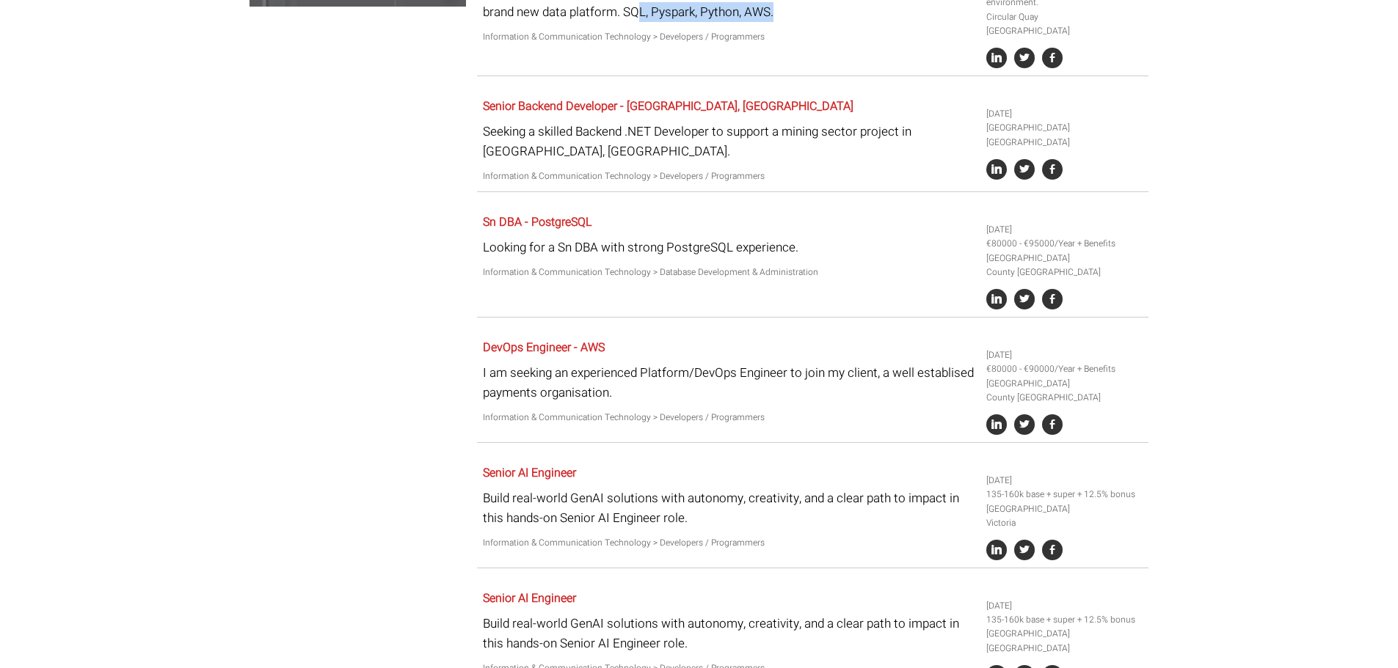
scroll to position [587, 0]
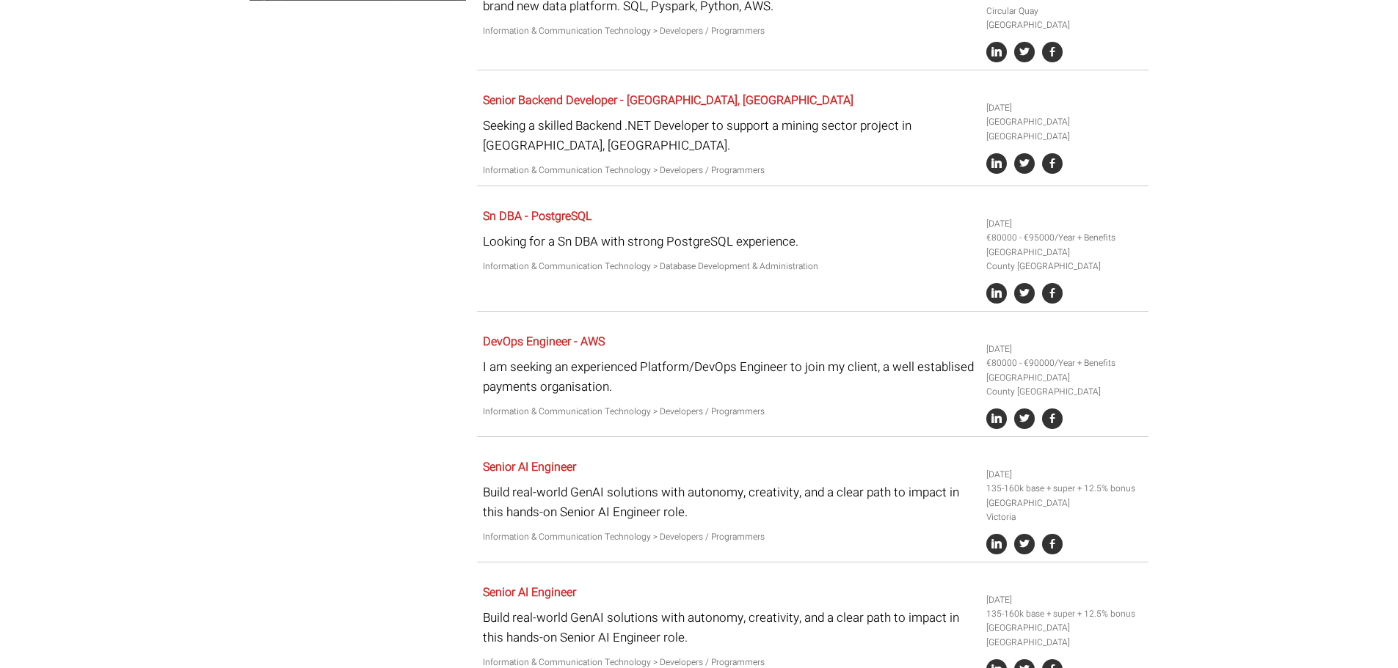
click at [754, 267] on div "Sn DBA - PostgreSQL Looking for a Sn DBA with strong PostgreSQL experience. Inf…" at bounding box center [812, 257] width 671 height 109
